Goal: Use online tool/utility: Use online tool/utility

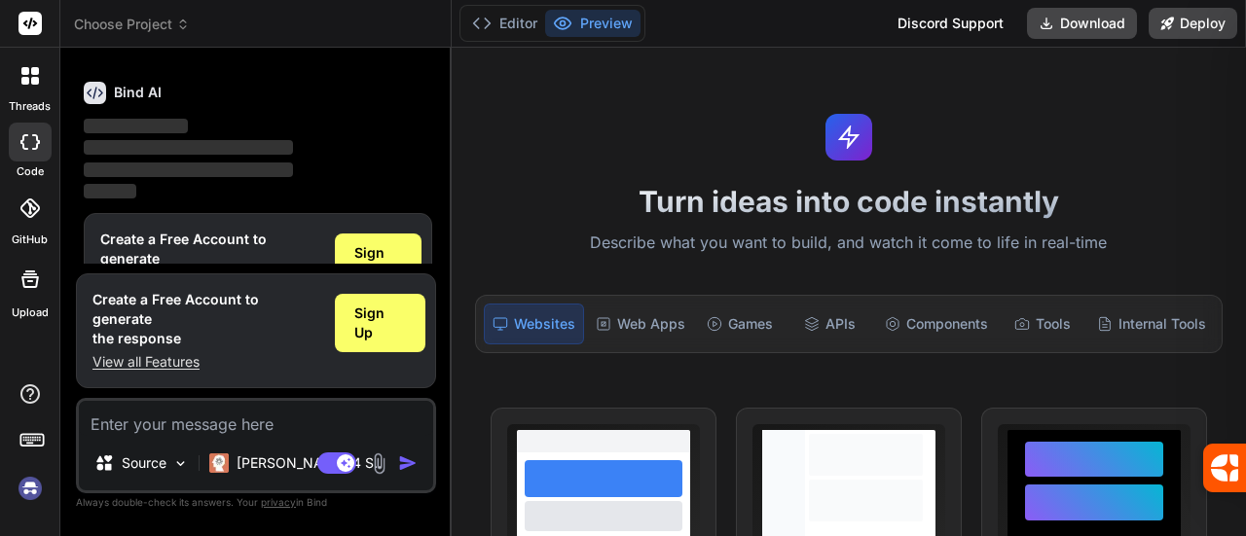
scroll to position [64, 0]
click at [385, 264] on span "Sign Up" at bounding box center [378, 260] width 48 height 39
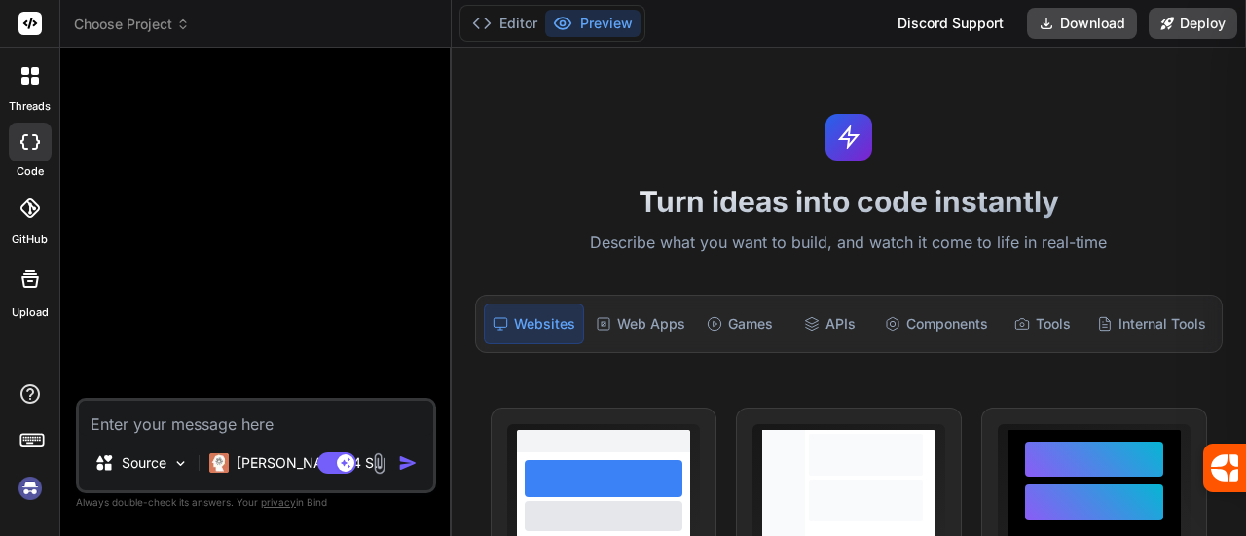
scroll to position [127, 0]
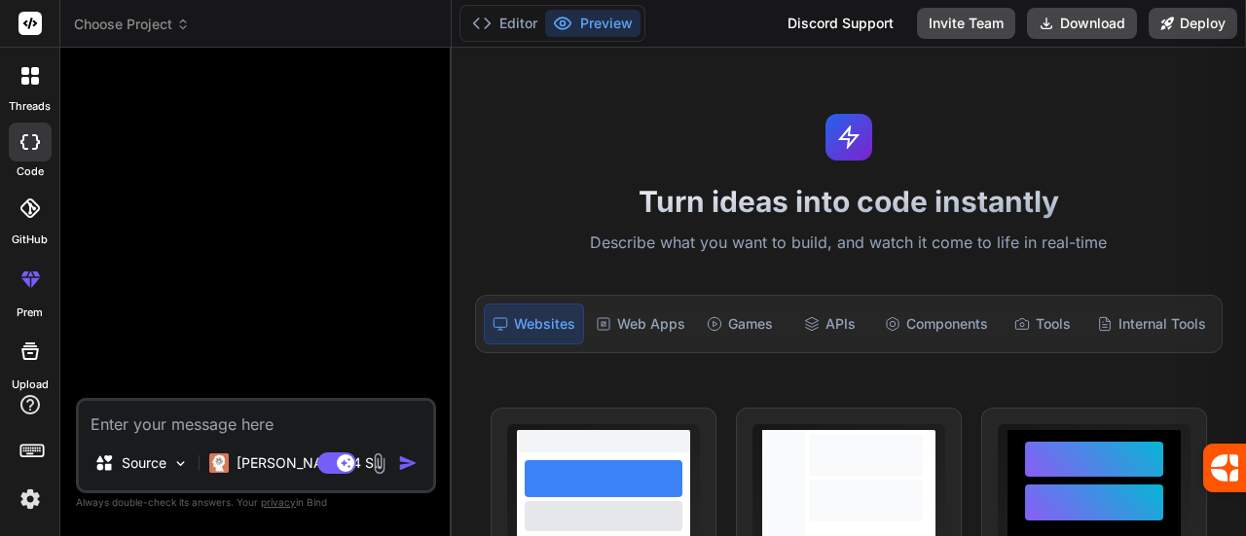
click at [38, 29] on rect at bounding box center [29, 23] width 23 height 23
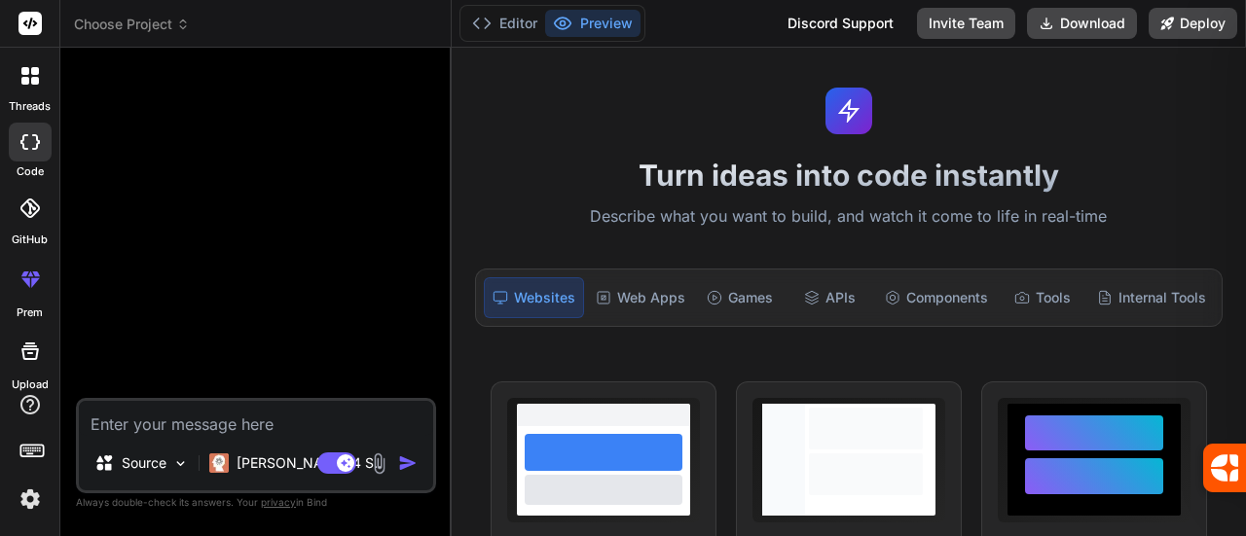
scroll to position [0, 0]
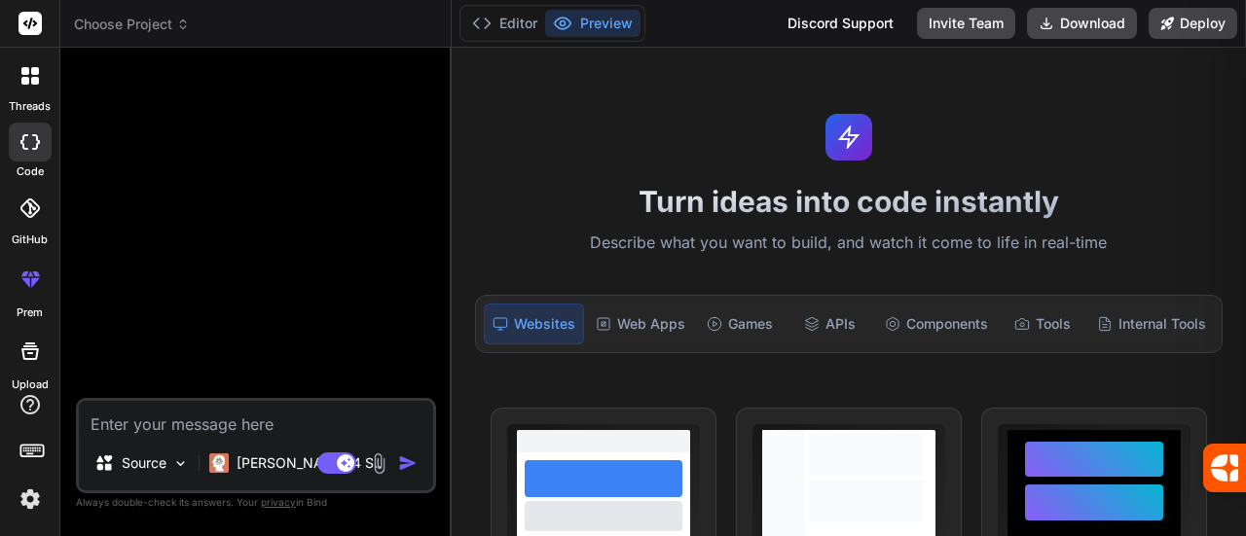
click at [164, 24] on span "Choose Project" at bounding box center [132, 24] width 116 height 19
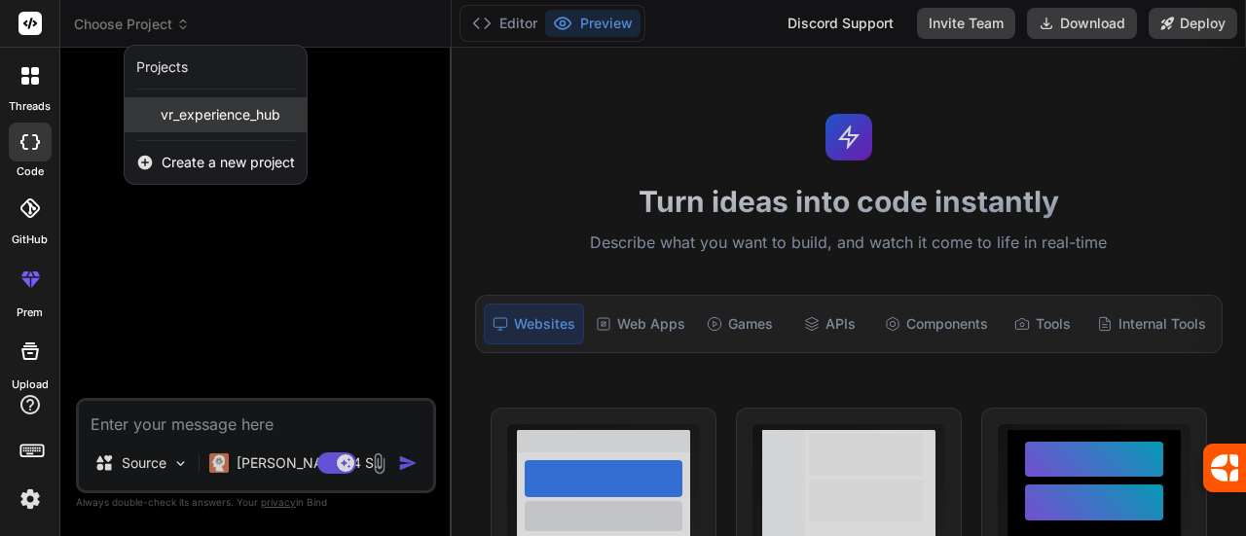
click at [259, 114] on span "vr_experience_hub" at bounding box center [221, 114] width 120 height 19
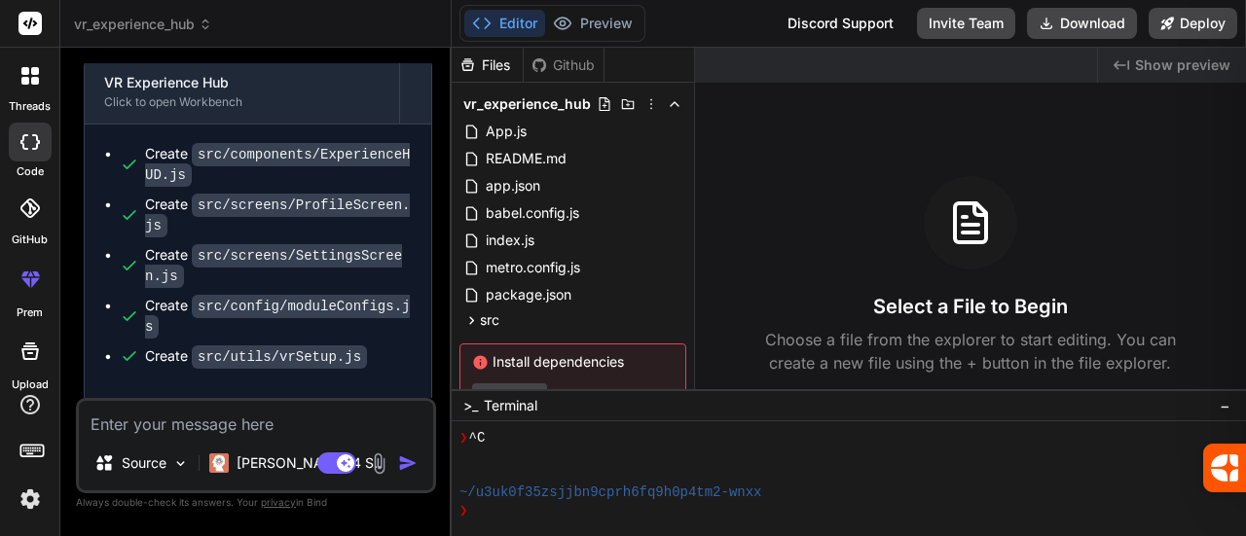
scroll to position [67, 0]
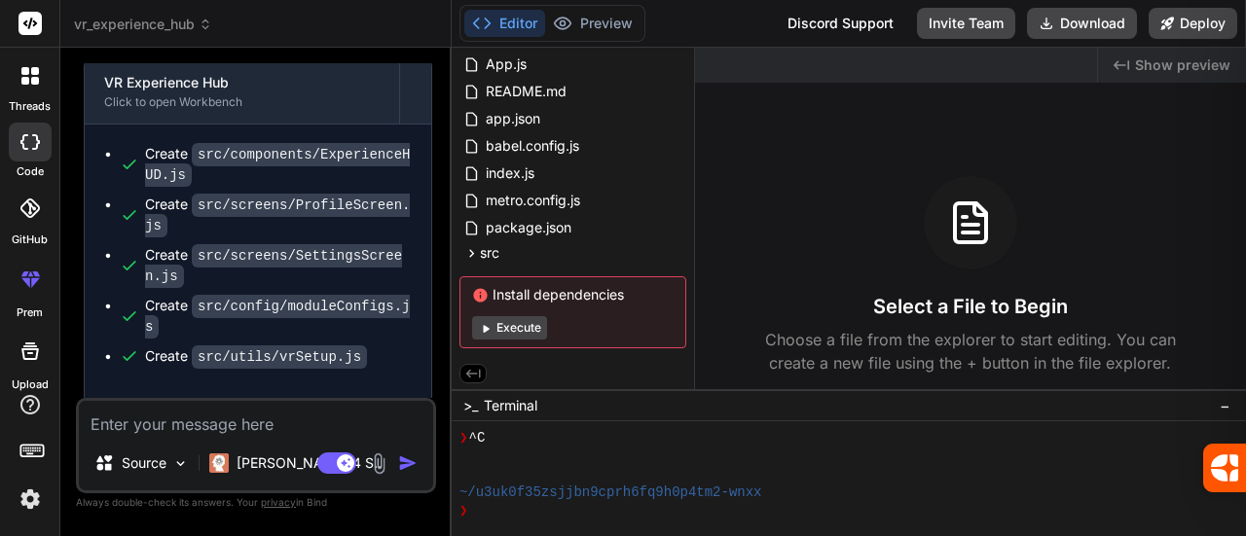
click at [515, 334] on button "Execute" at bounding box center [509, 327] width 75 height 23
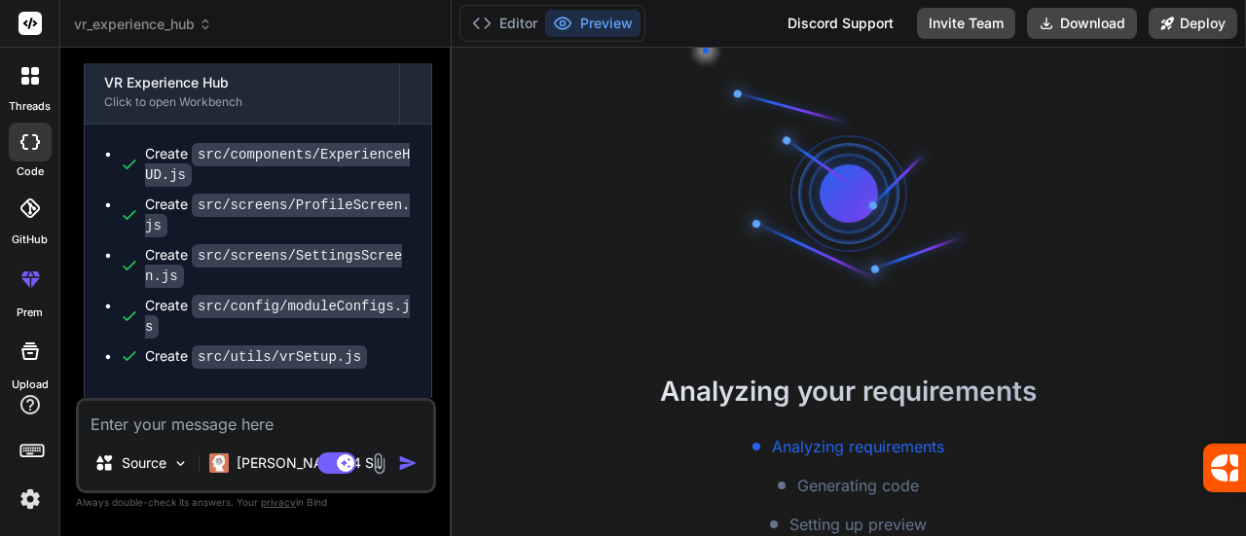
scroll to position [290, 0]
click at [30, 497] on img at bounding box center [30, 499] width 33 height 33
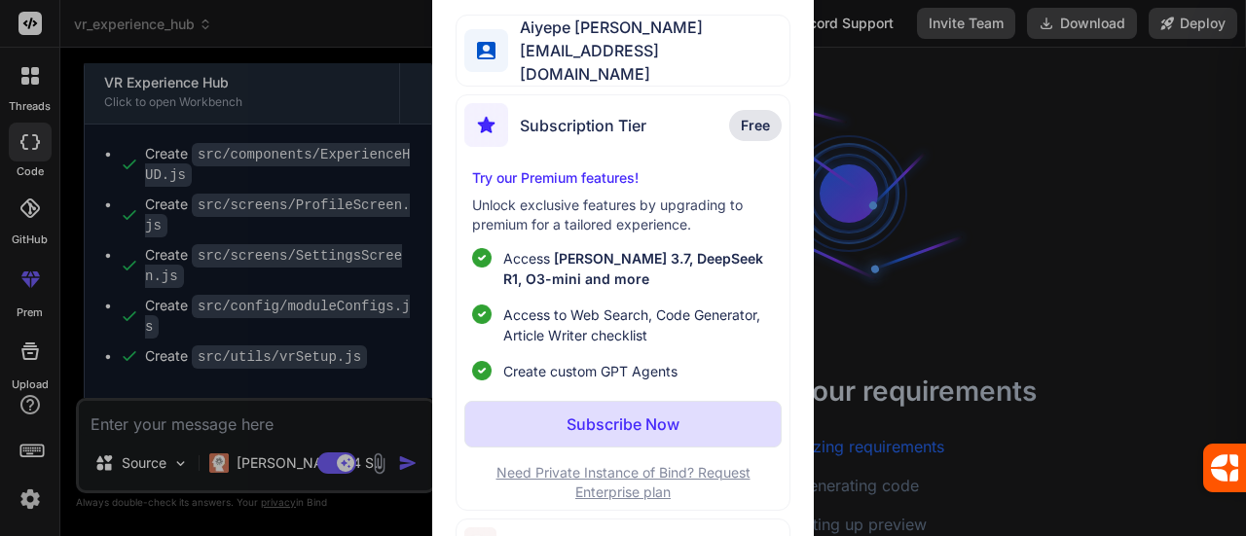
click at [382, 30] on div "My profile Aiyepe Abdulrafiu Adeyemi aa.aiyepe@gmail.com Subscription Tier Free…" at bounding box center [623, 268] width 1246 height 536
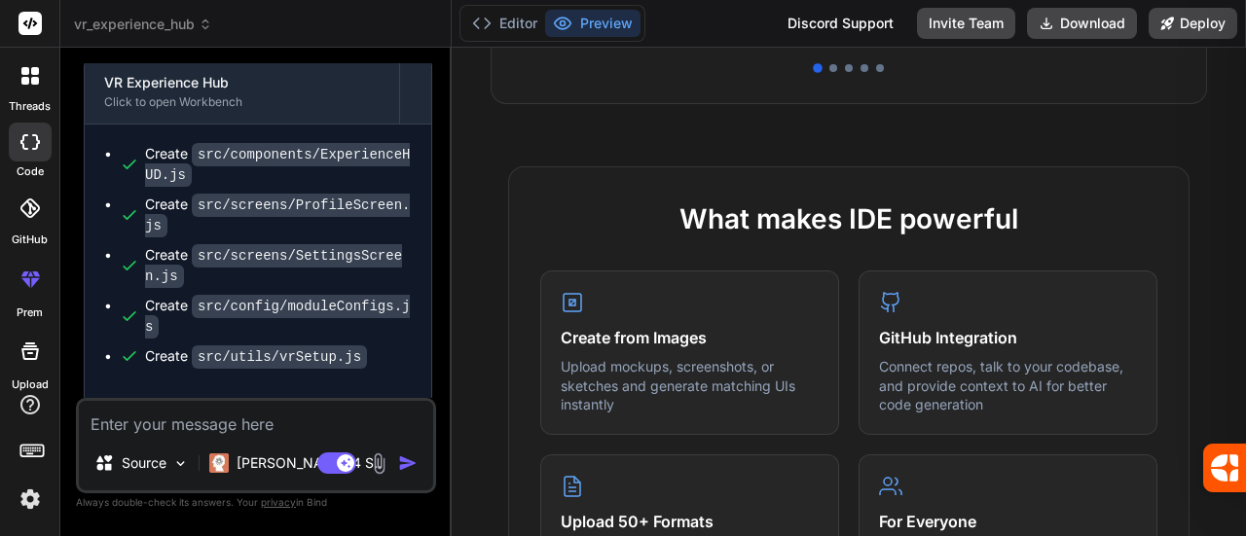
scroll to position [0, 0]
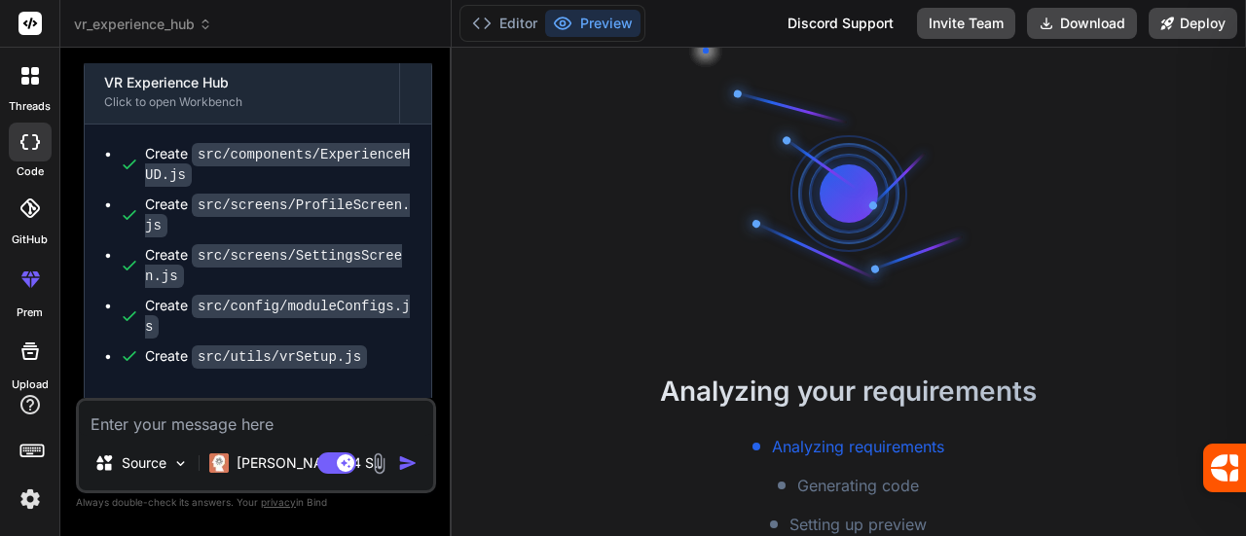
click at [1196, 77] on div "Analyzing your requirements Analyzing requirements Generating code Setting up p…" at bounding box center [849, 292] width 794 height 489
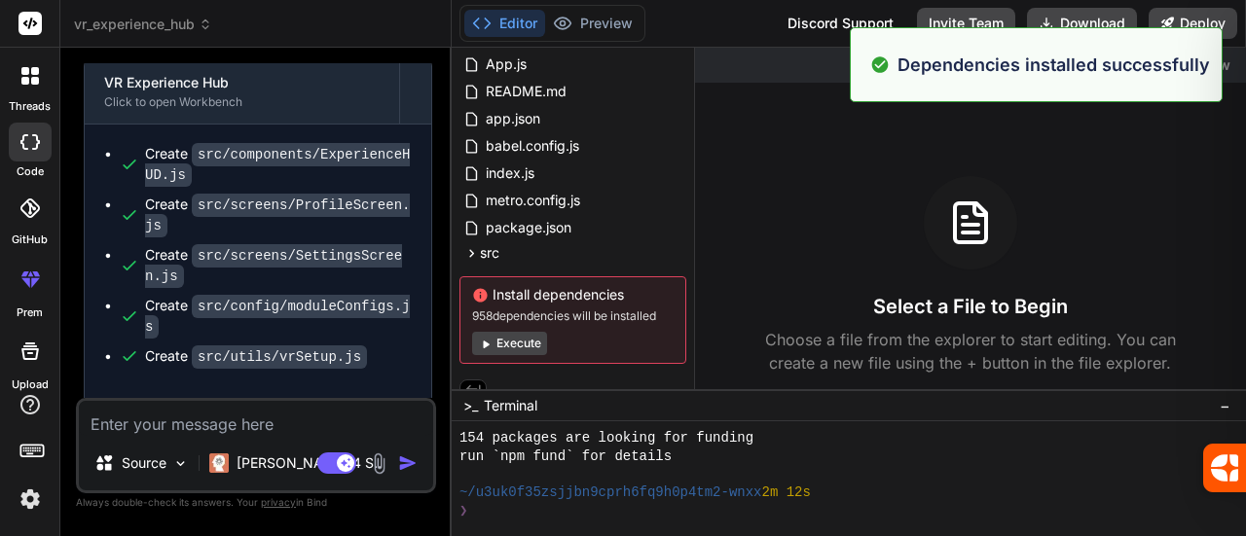
scroll to position [1217, 0]
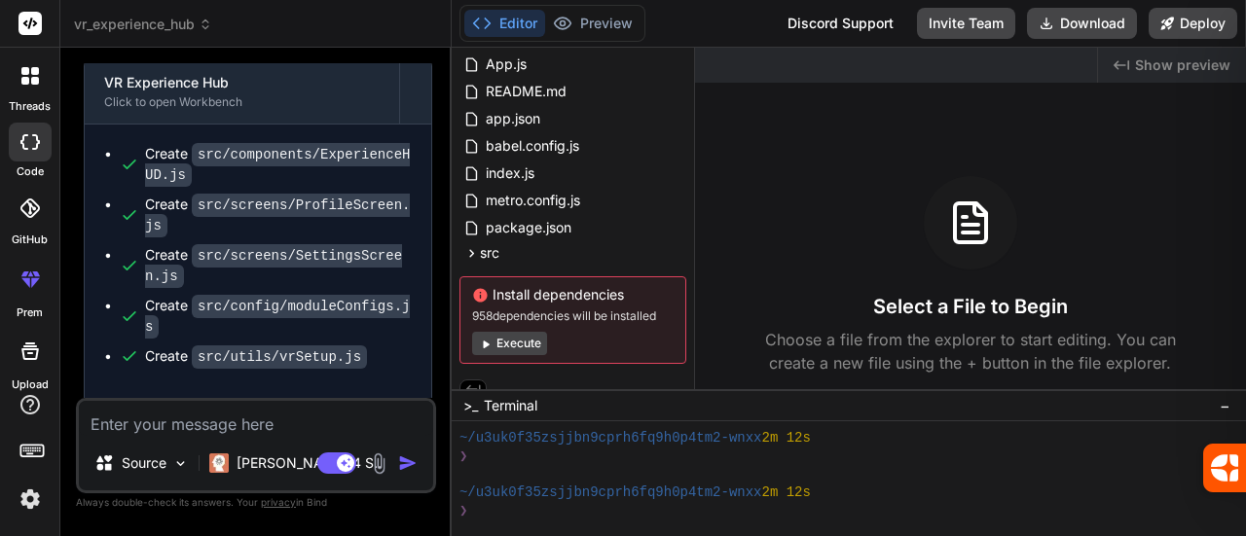
click at [501, 348] on button "Execute" at bounding box center [509, 343] width 75 height 23
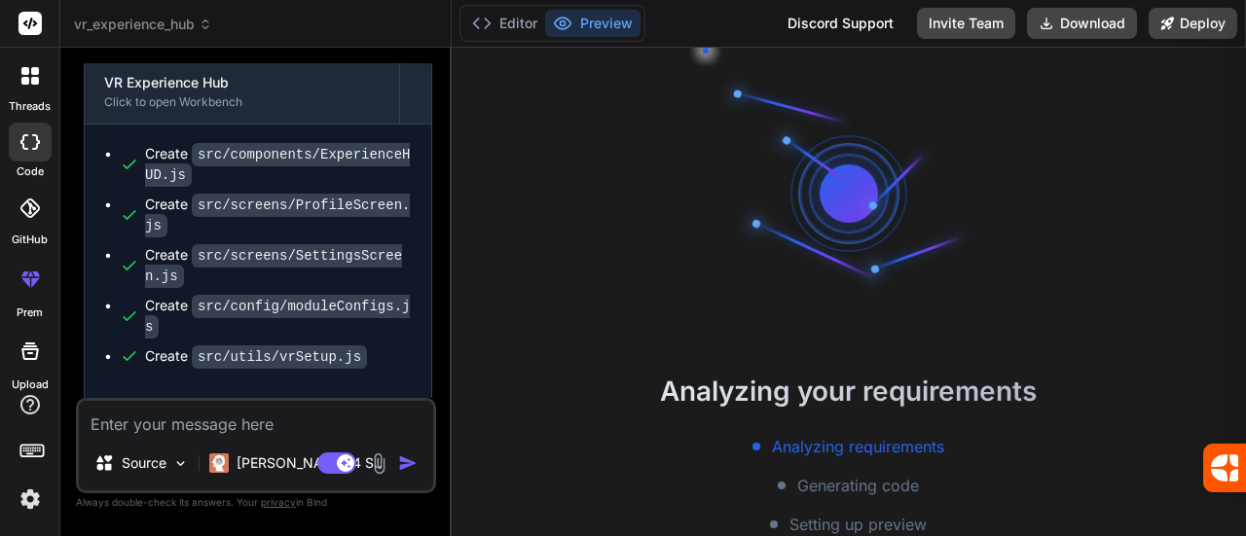
scroll to position [1489, 0]
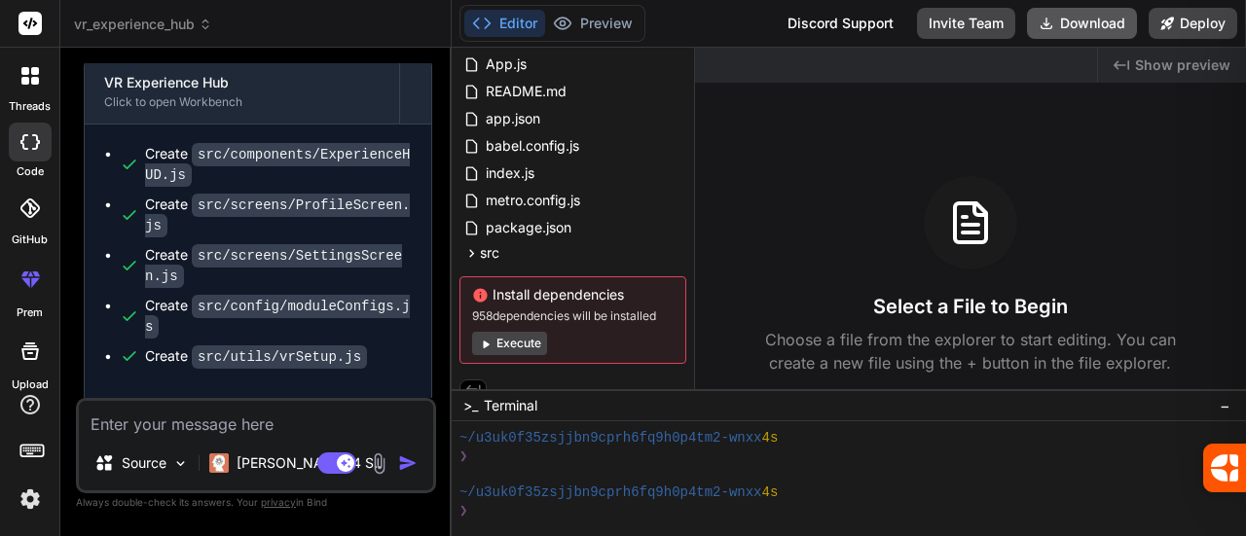
click at [1062, 22] on button "Download" at bounding box center [1082, 23] width 110 height 31
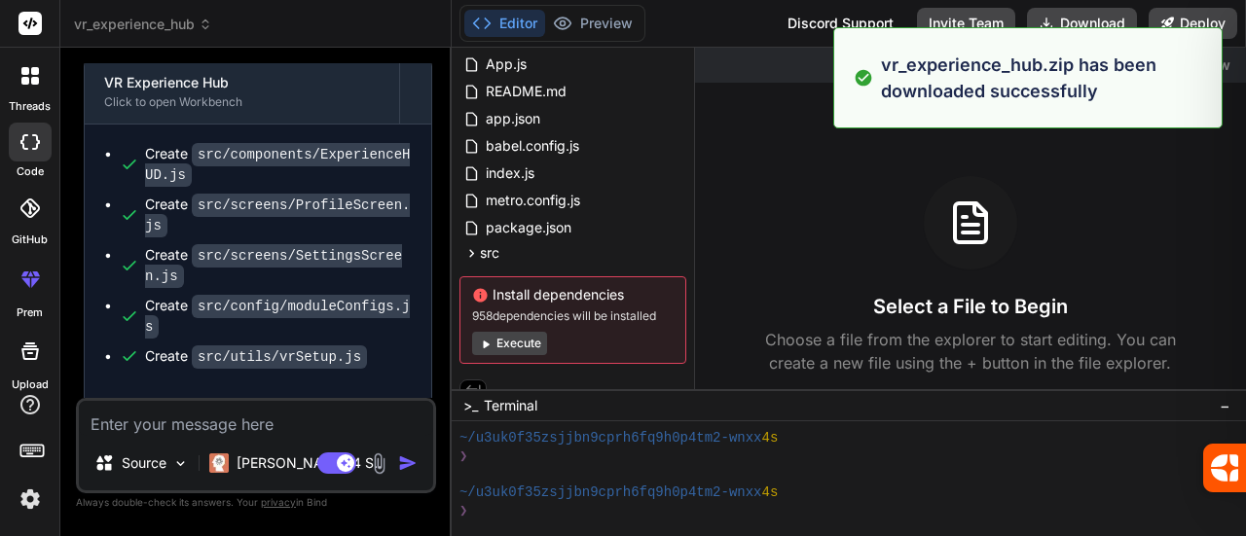
click at [1160, 188] on div "Select a File to Begin Choose a file from the explorer to start editing. You ca…" at bounding box center [970, 275] width 551 height 199
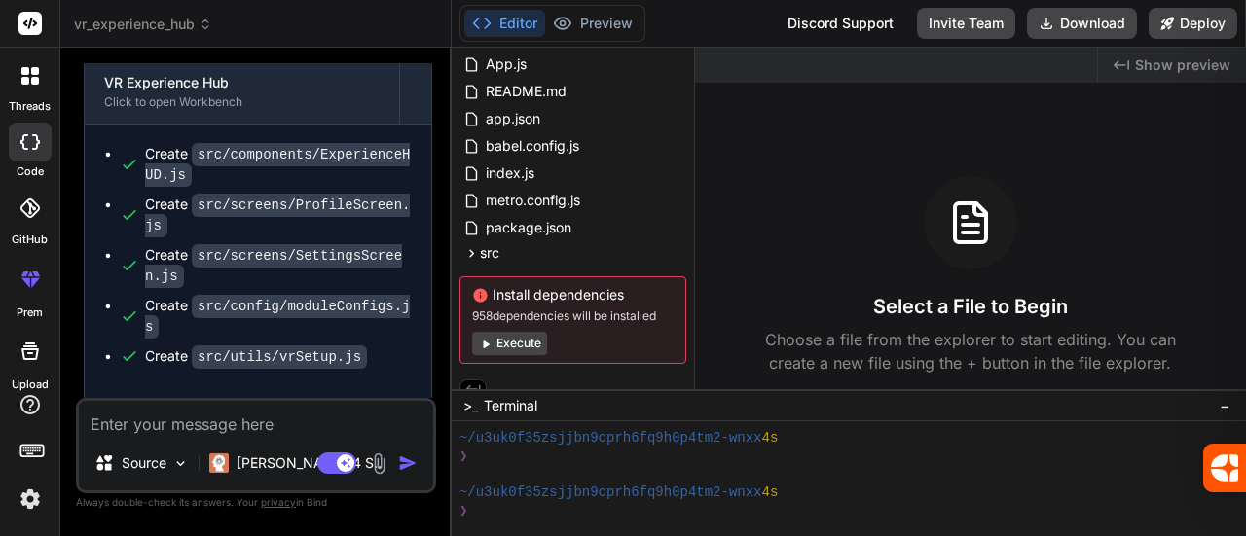
type textarea "x"
click at [1204, 161] on div "Created with Pixso. Show preview Select a File to Begin Choose a file from the …" at bounding box center [970, 219] width 551 height 342
click at [985, 232] on icon at bounding box center [970, 222] width 31 height 39
click at [360, 386] on div "This message appears to be truncated. The response may be incomplete." at bounding box center [258, 421] width 347 height 70
click at [359, 386] on div "This message appears to be truncated. The response may be incomplete." at bounding box center [258, 421] width 347 height 70
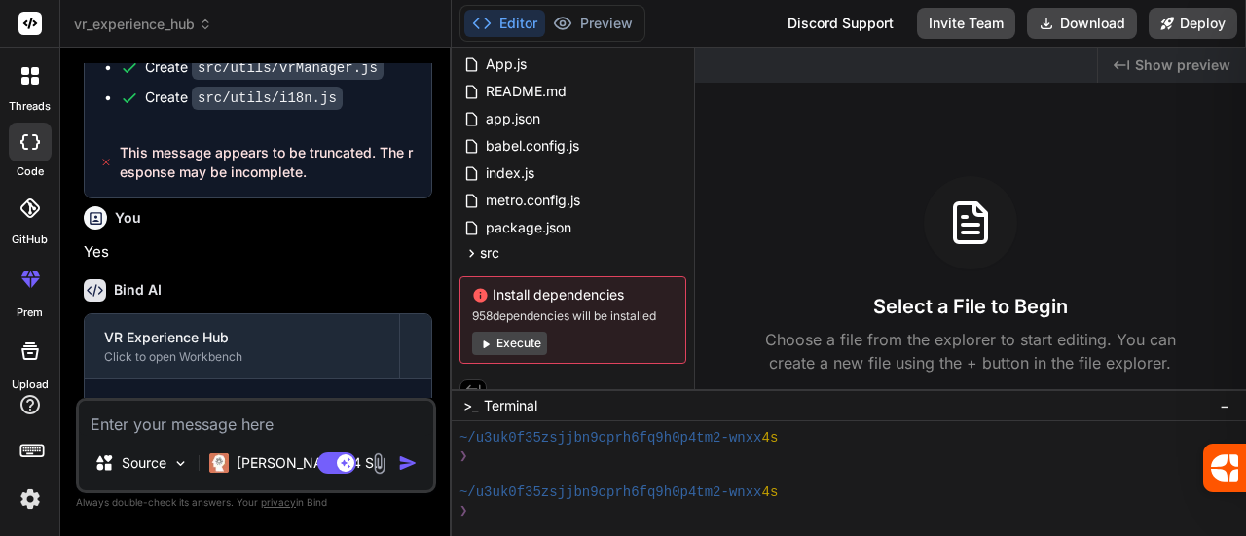
scroll to position [1472, 0]
click at [156, 419] on textarea at bounding box center [256, 418] width 354 height 35
type textarea "y"
type textarea "x"
type textarea "ye"
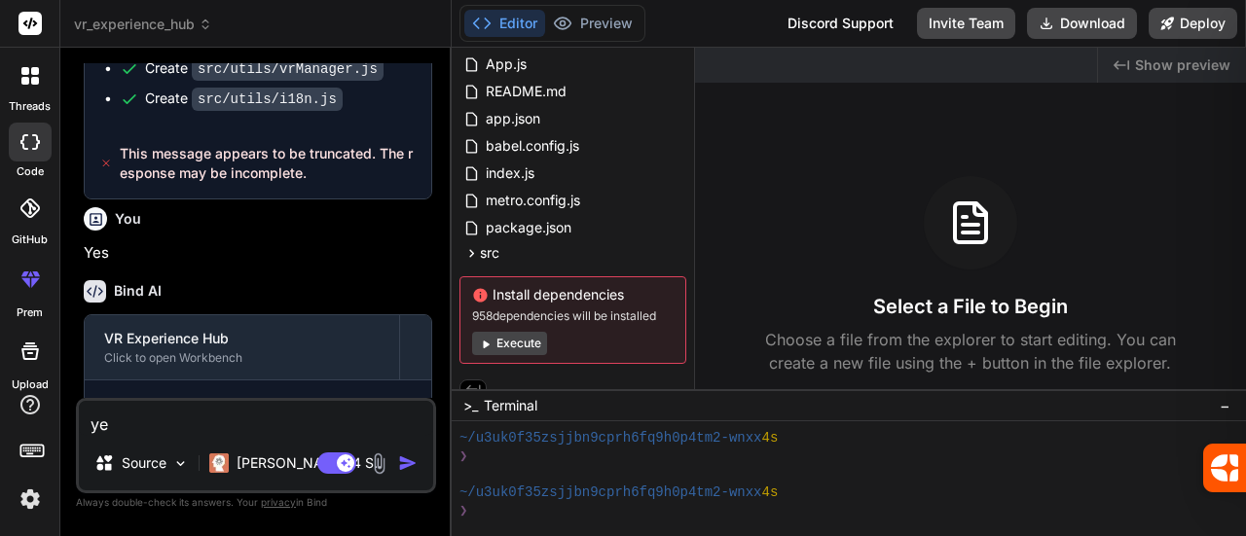
type textarea "x"
type textarea "yes"
type textarea "x"
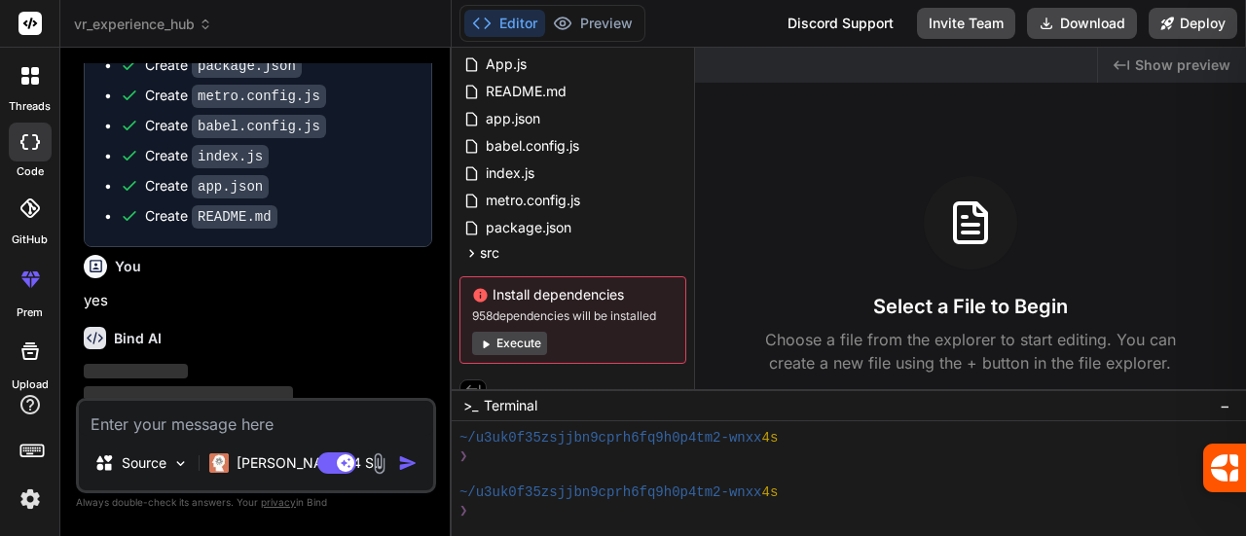
scroll to position [1907, 0]
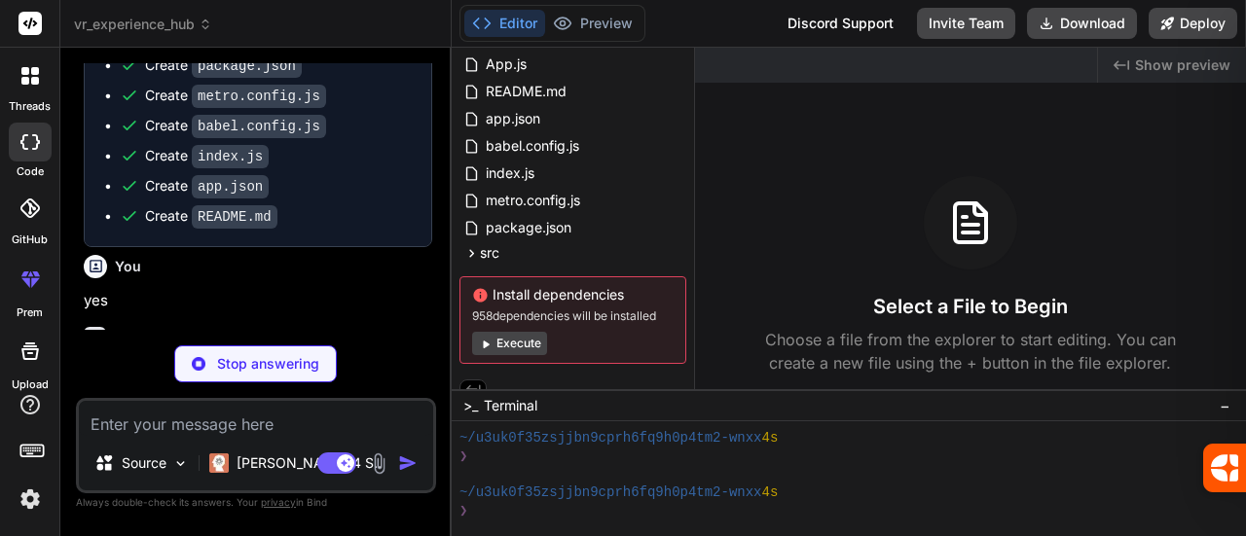
click at [247, 327] on div "Bind AI" at bounding box center [258, 338] width 348 height 22
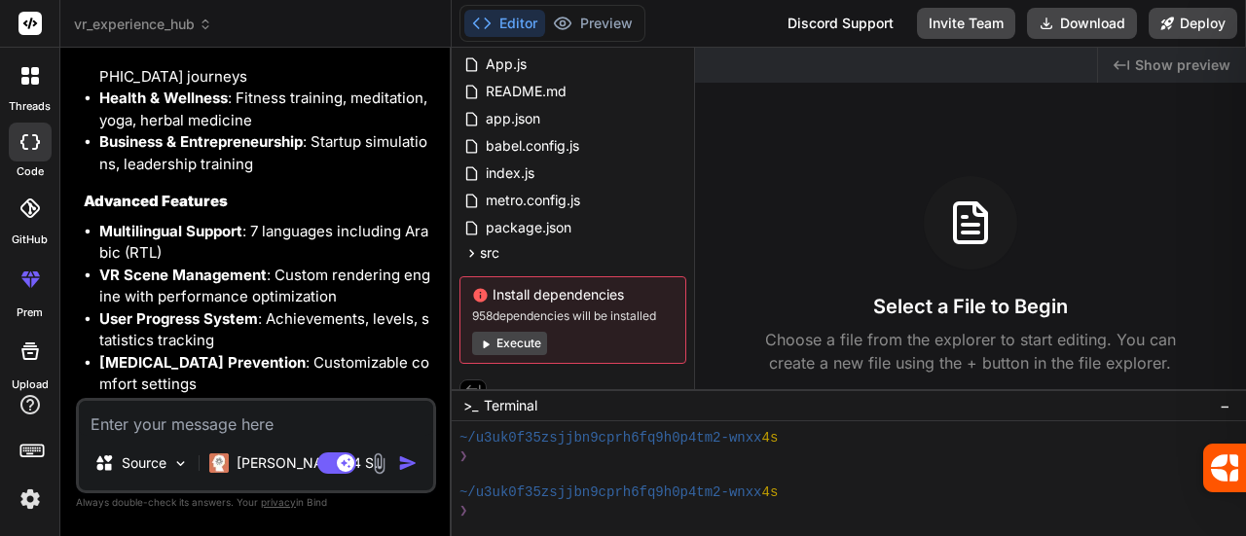
type textarea "x"
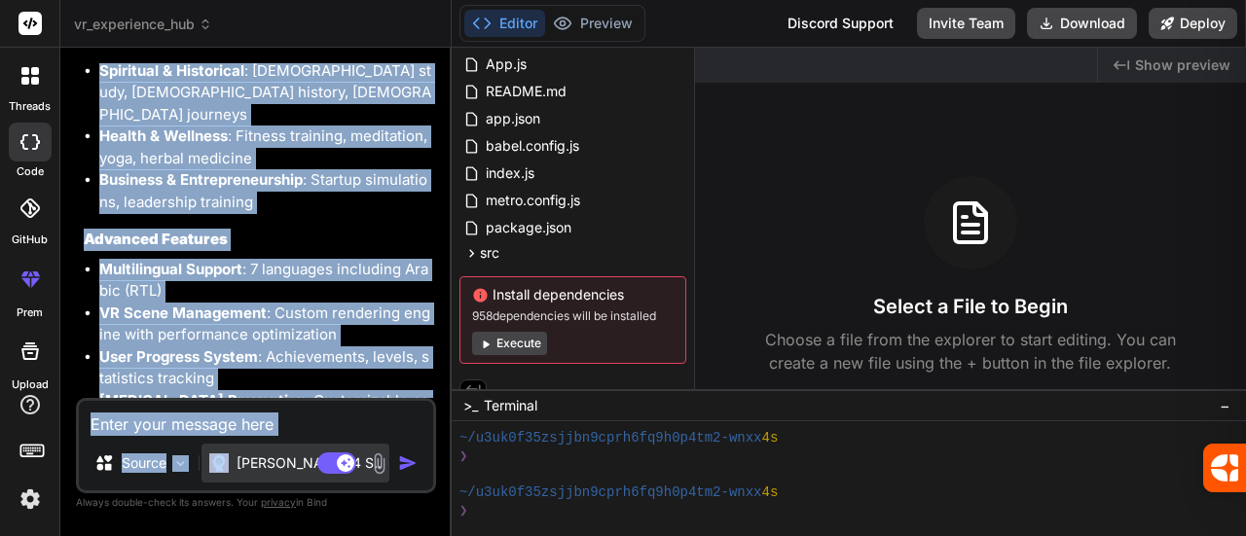
scroll to position [3037, 0]
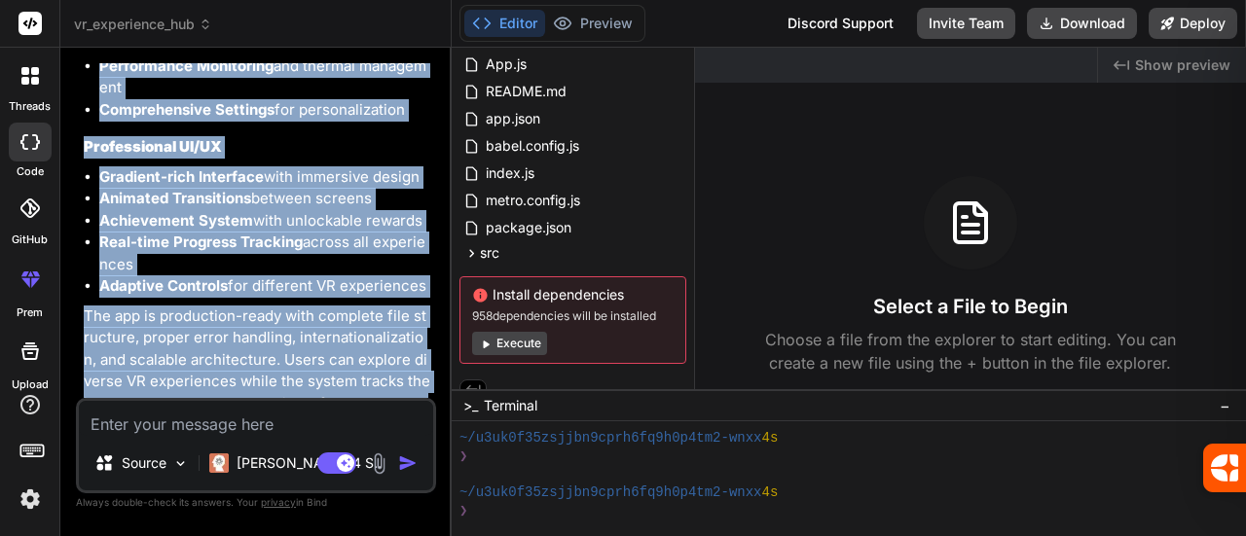
drag, startPoint x: 85, startPoint y: 128, endPoint x: 292, endPoint y: 385, distance: 330.2
copy div "Perfect! I've successfully completed the comprehensive VR Experience Hub mobile…"
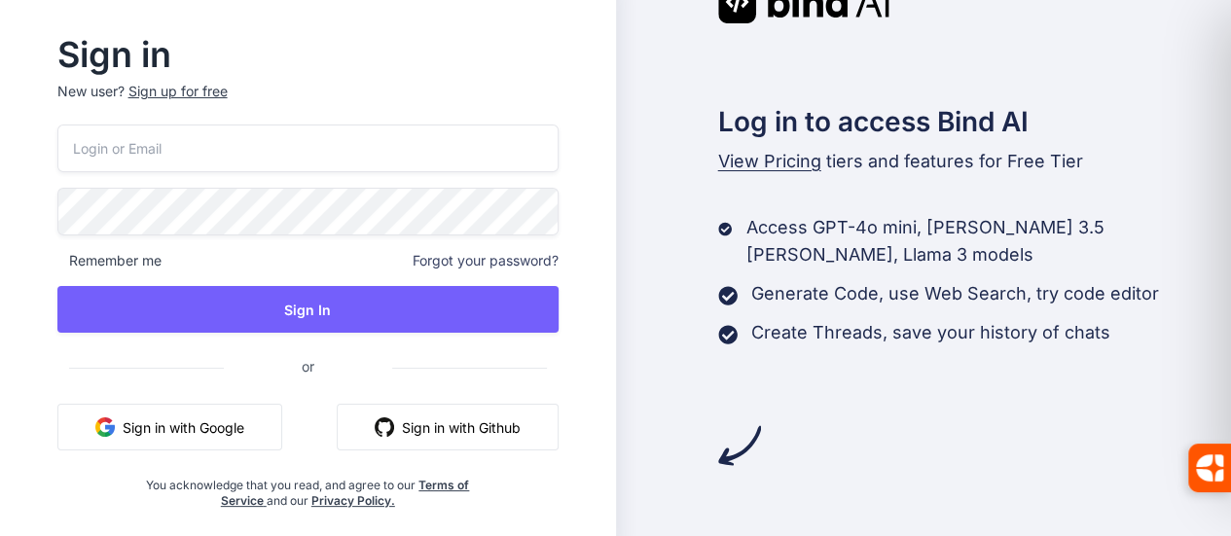
click at [304, 157] on input "email" at bounding box center [307, 149] width 501 height 48
type input "[EMAIL_ADDRESS][DOMAIN_NAME]"
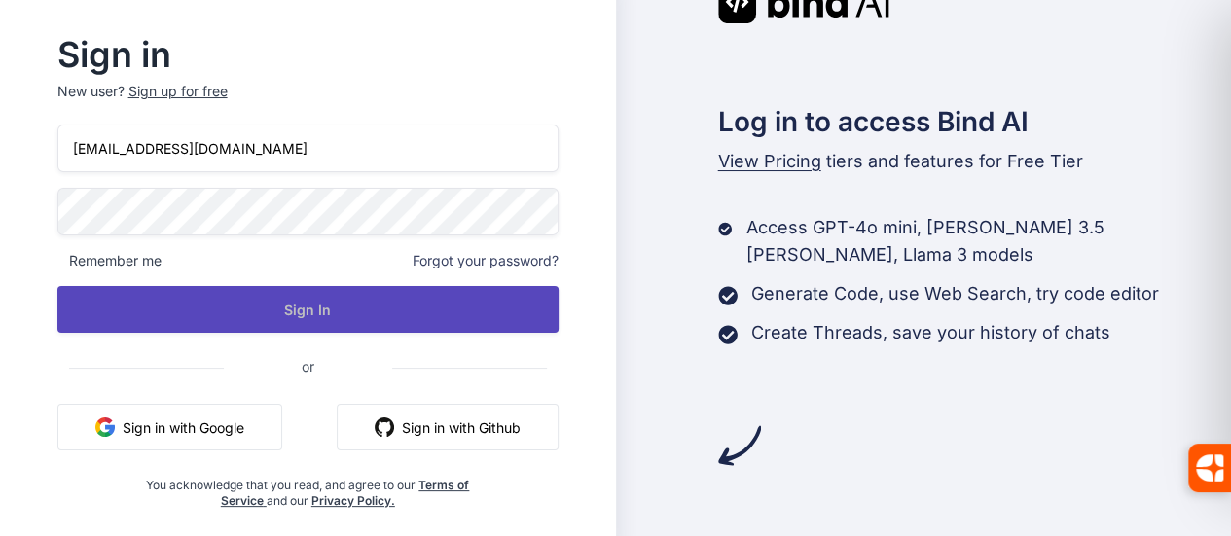
click at [355, 303] on button "Sign In" at bounding box center [307, 309] width 501 height 47
click at [350, 307] on button "Sign In" at bounding box center [307, 309] width 501 height 47
click at [399, 311] on button "Sign In" at bounding box center [307, 309] width 501 height 47
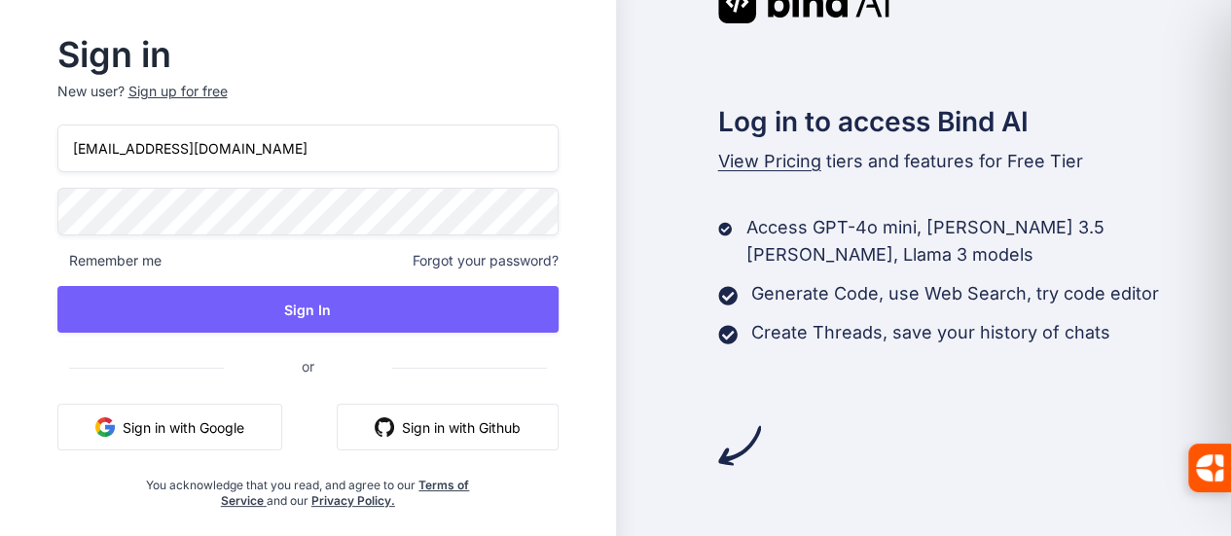
click at [202, 427] on button "Sign in with Google" at bounding box center [169, 427] width 225 height 47
